Goal: Task Accomplishment & Management: Manage account settings

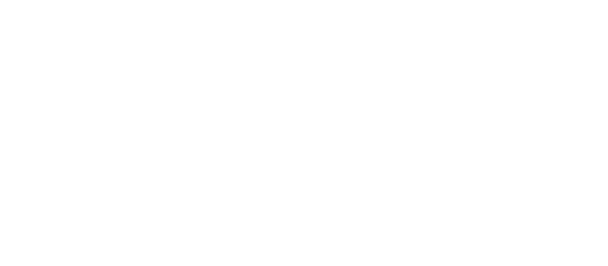
click at [107, 4] on html at bounding box center [304, 2] width 608 height 4
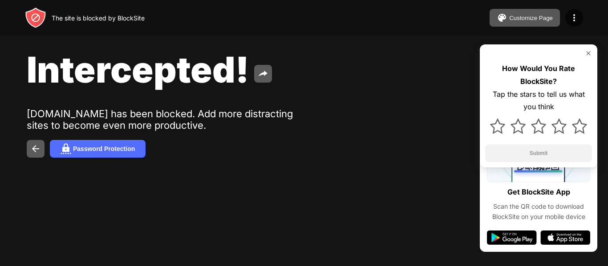
click at [589, 55] on img at bounding box center [587, 53] width 7 height 7
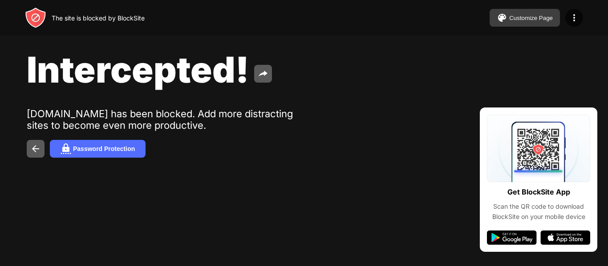
click at [548, 17] on div "Customize Page" at bounding box center [531, 18] width 44 height 7
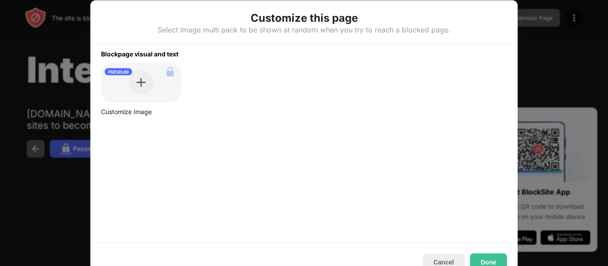
click at [553, 51] on div at bounding box center [304, 133] width 608 height 266
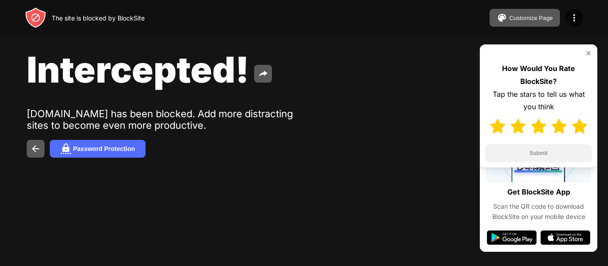
click at [580, 130] on img at bounding box center [579, 126] width 15 height 15
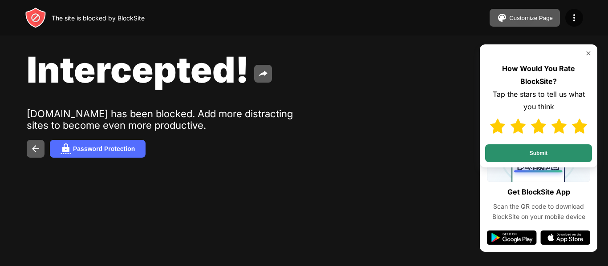
click at [564, 157] on button "Submit" at bounding box center [538, 154] width 107 height 18
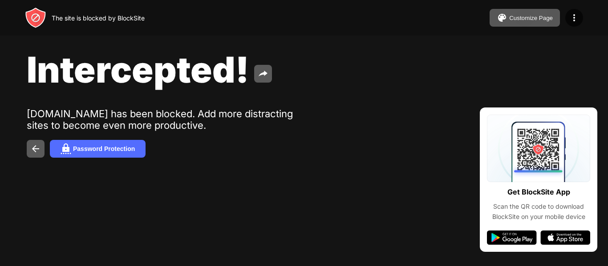
click at [322, 34] on div "The site is blocked by BlockSite Customize Page Edit Block List Redirect Custom…" at bounding box center [304, 18] width 608 height 36
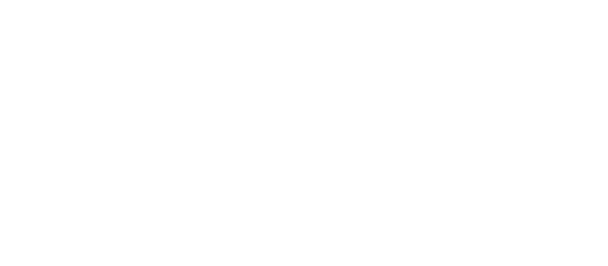
scroll to position [36, 0]
click at [485, 171] on div "1 / 4" at bounding box center [458, 198] width 256 height 262
click at [550, 36] on div "Reveal My Distractions" at bounding box center [502, 28] width 109 height 23
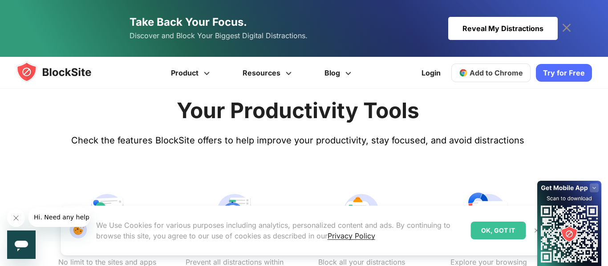
scroll to position [374, 0]
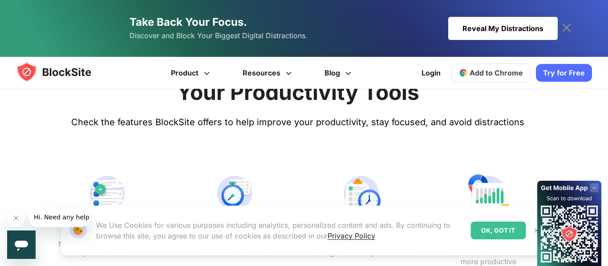
click at [502, 230] on div "OK, GOT IT" at bounding box center [497, 231] width 55 height 18
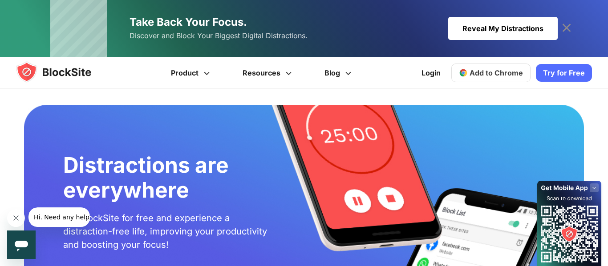
scroll to position [1527, 0]
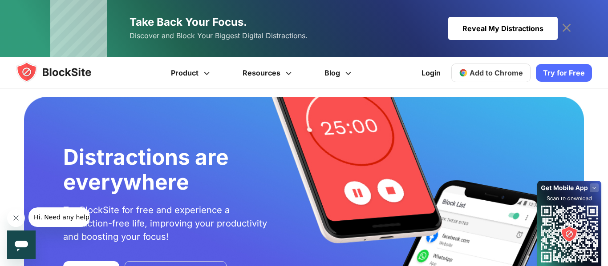
click at [484, 28] on div "Reveal My Distractions" at bounding box center [502, 28] width 109 height 23
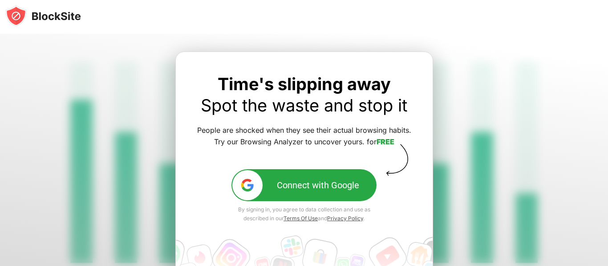
click at [298, 72] on div "Time's slipping away Spot the waste and stop it People are shocked when they se…" at bounding box center [304, 180] width 258 height 256
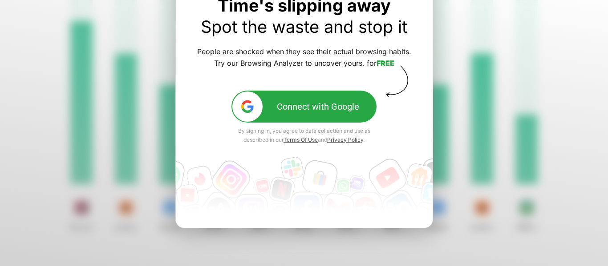
scroll to position [78, 0]
click at [247, 100] on div at bounding box center [247, 107] width 30 height 30
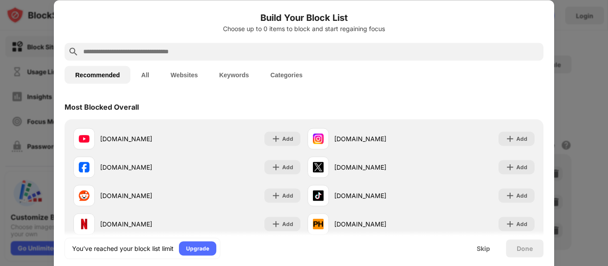
click at [589, 73] on div at bounding box center [304, 133] width 608 height 266
click at [344, 75] on div "Recommended All Websites Keywords Categories" at bounding box center [303, 74] width 479 height 28
click at [578, 49] on div at bounding box center [304, 133] width 608 height 266
click at [45, 29] on div at bounding box center [304, 133] width 608 height 266
